Goal: Information Seeking & Learning: Learn about a topic

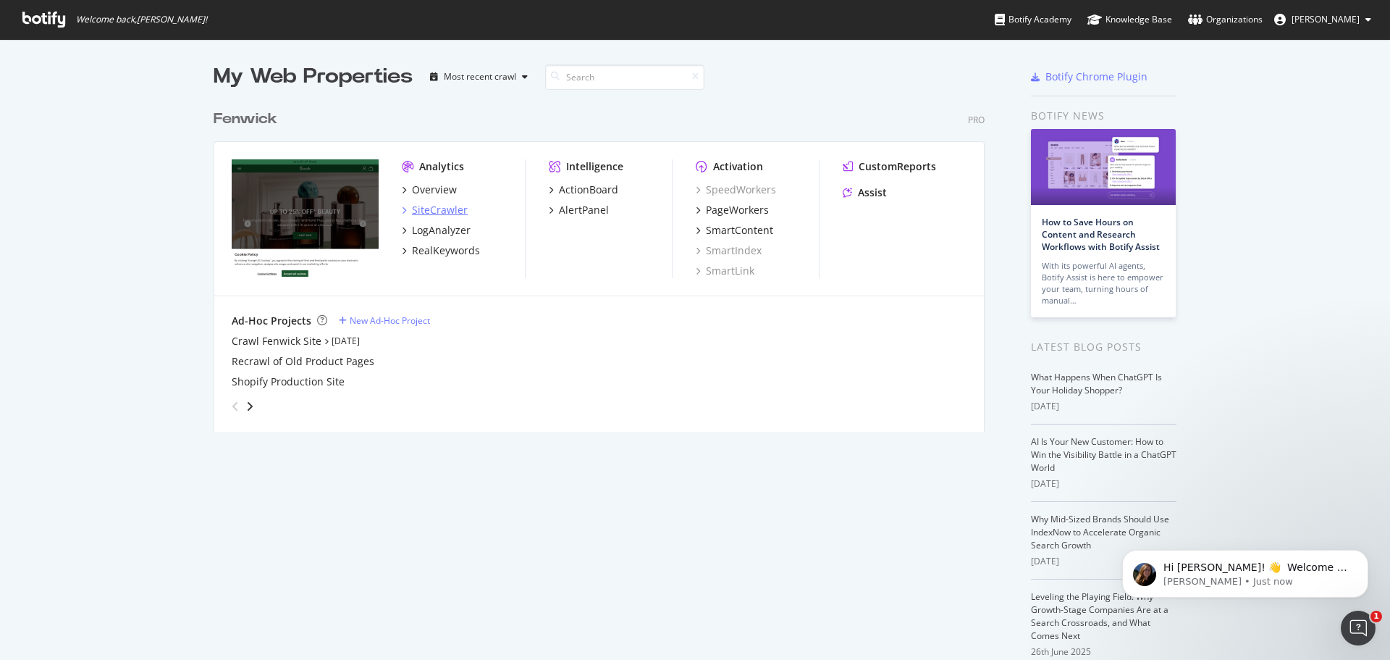
click at [434, 207] on div "SiteCrawler" at bounding box center [440, 210] width 56 height 14
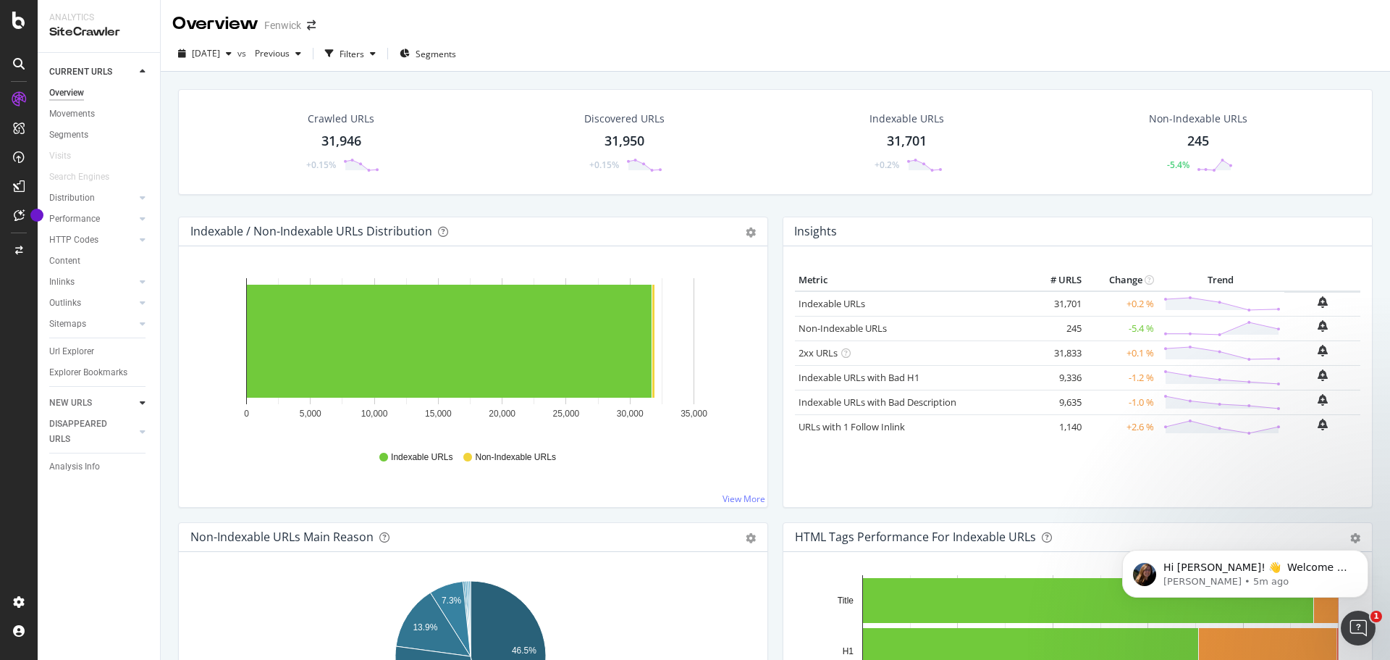
click at [143, 404] on icon at bounding box center [143, 402] width 6 height 9
click at [143, 75] on icon at bounding box center [143, 71] width 6 height 9
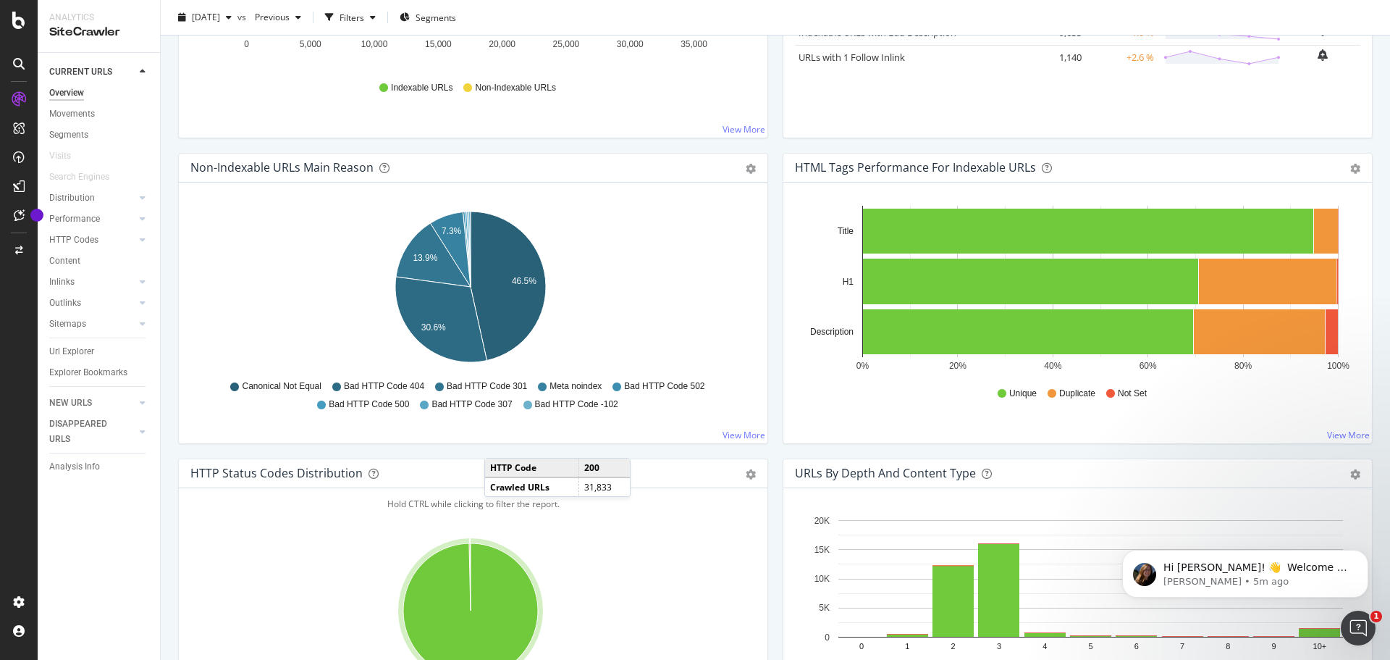
scroll to position [35, 0]
